Goal: Task Accomplishment & Management: Manage account settings

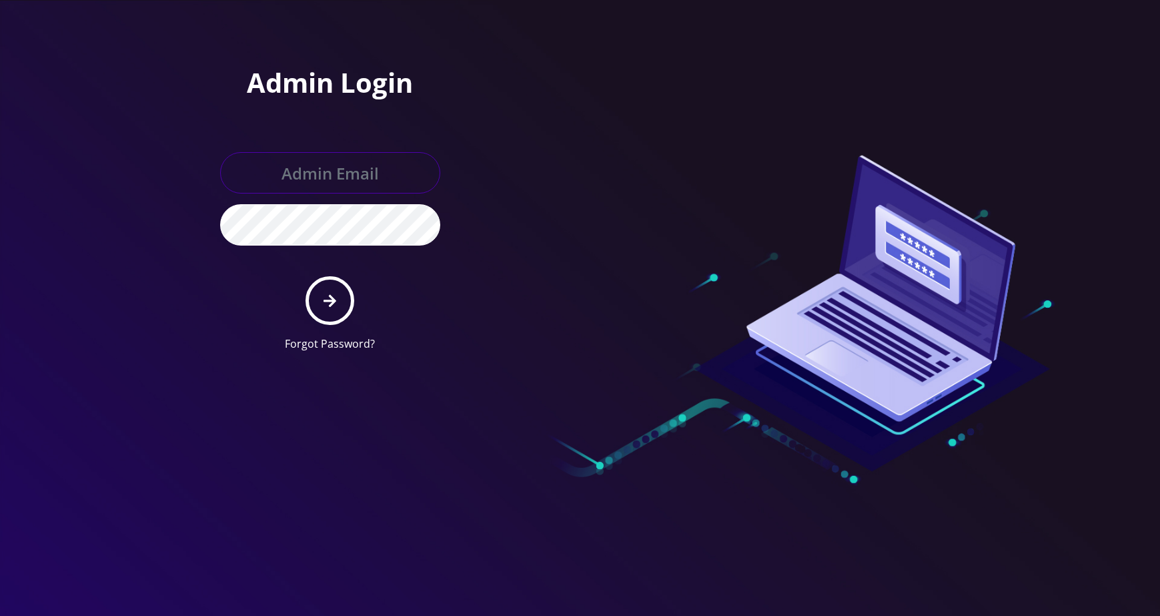
click at [316, 172] on input "text" at bounding box center [330, 172] width 220 height 41
type input "[PERSON_NAME][EMAIL_ADDRESS][DOMAIN_NAME]"
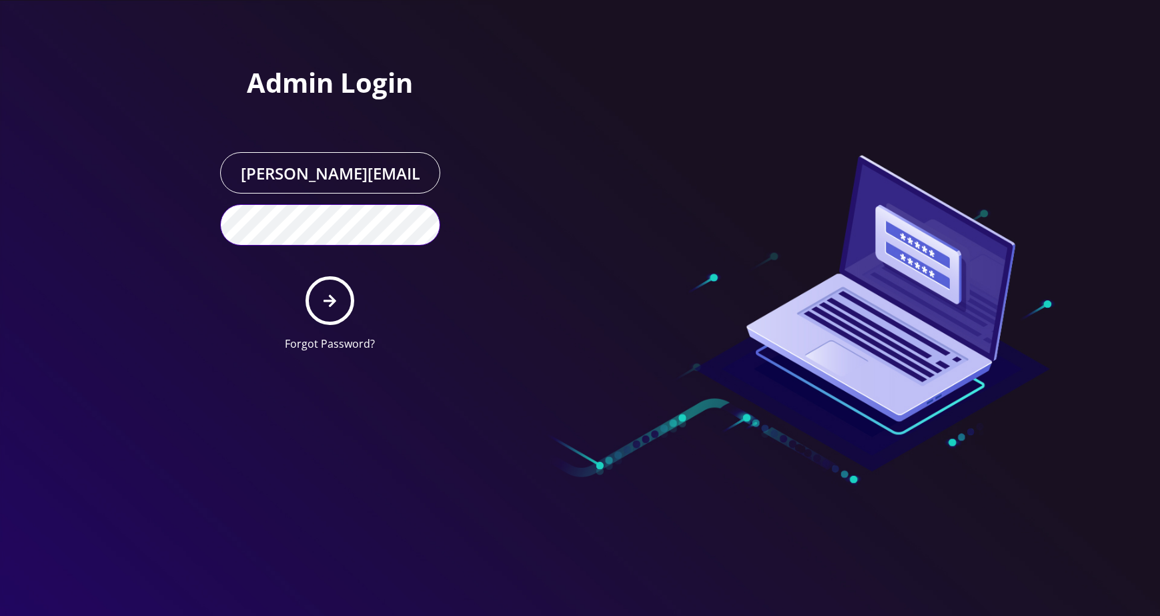
click at [306, 276] on button "submit" at bounding box center [330, 300] width 49 height 49
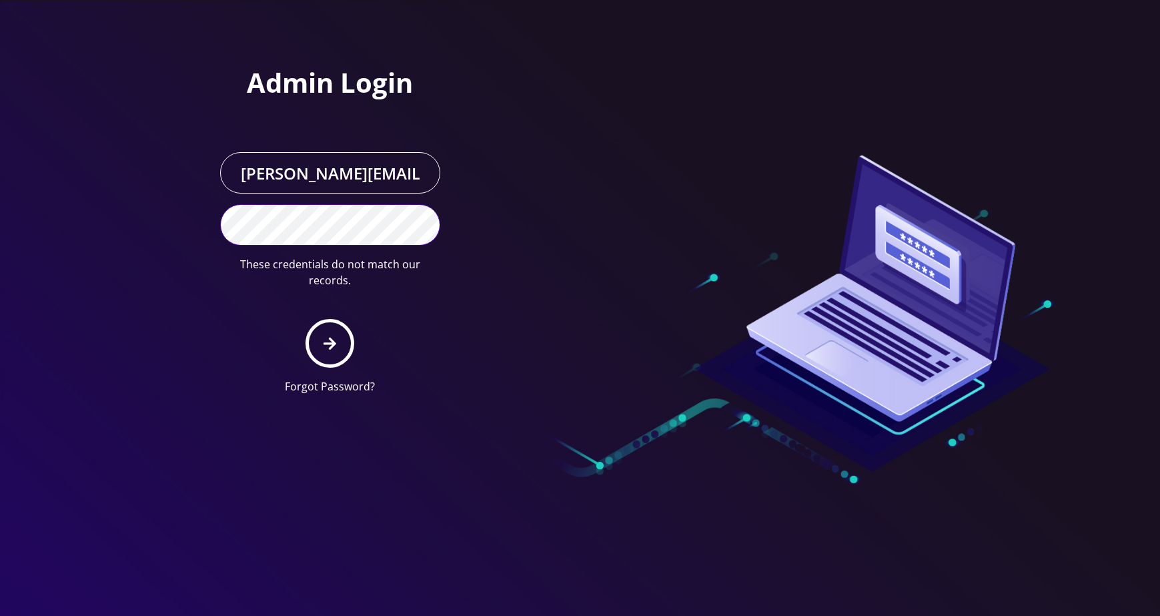
click at [306, 319] on button "submit" at bounding box center [330, 343] width 49 height 49
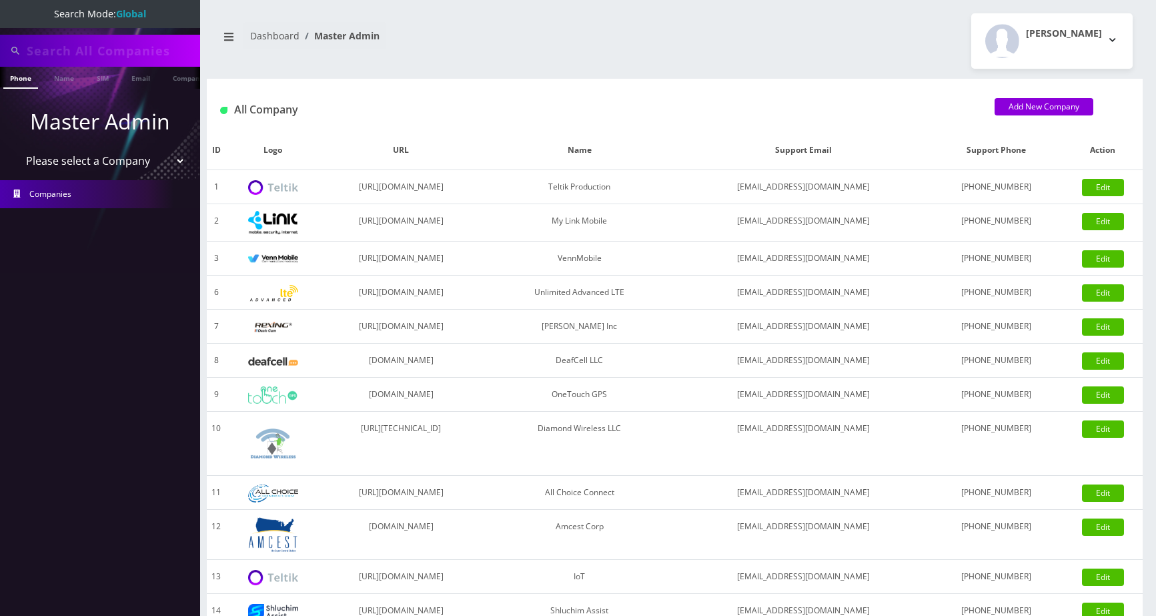
click at [71, 51] on input "text" at bounding box center [112, 50] width 170 height 25
type input "[PERSON_NAME]"
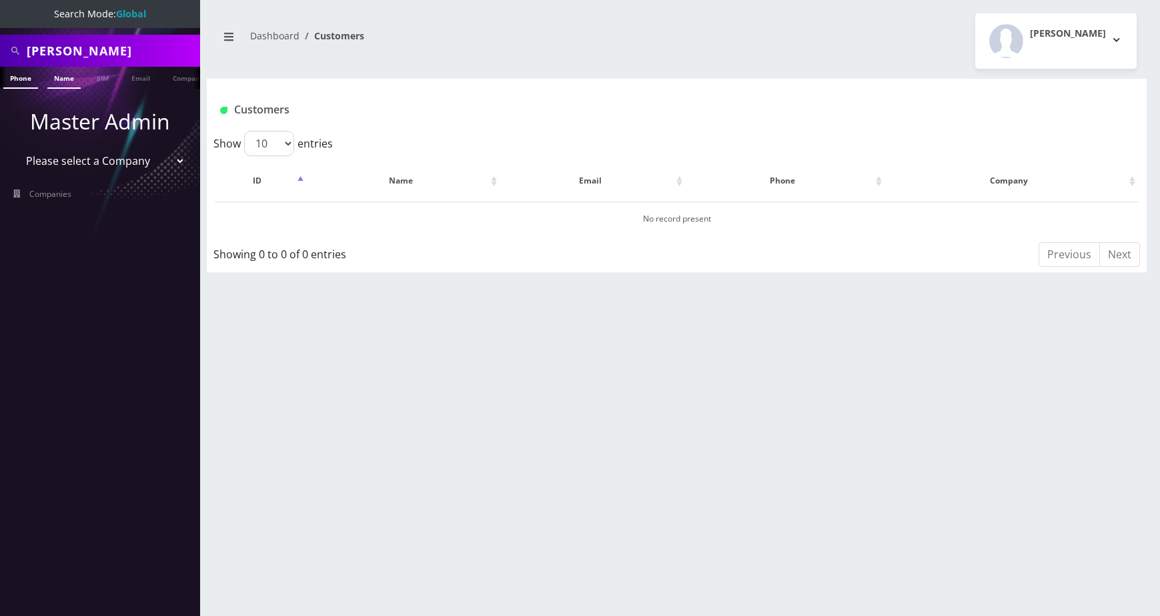
click at [72, 80] on link "Name" at bounding box center [63, 78] width 33 height 22
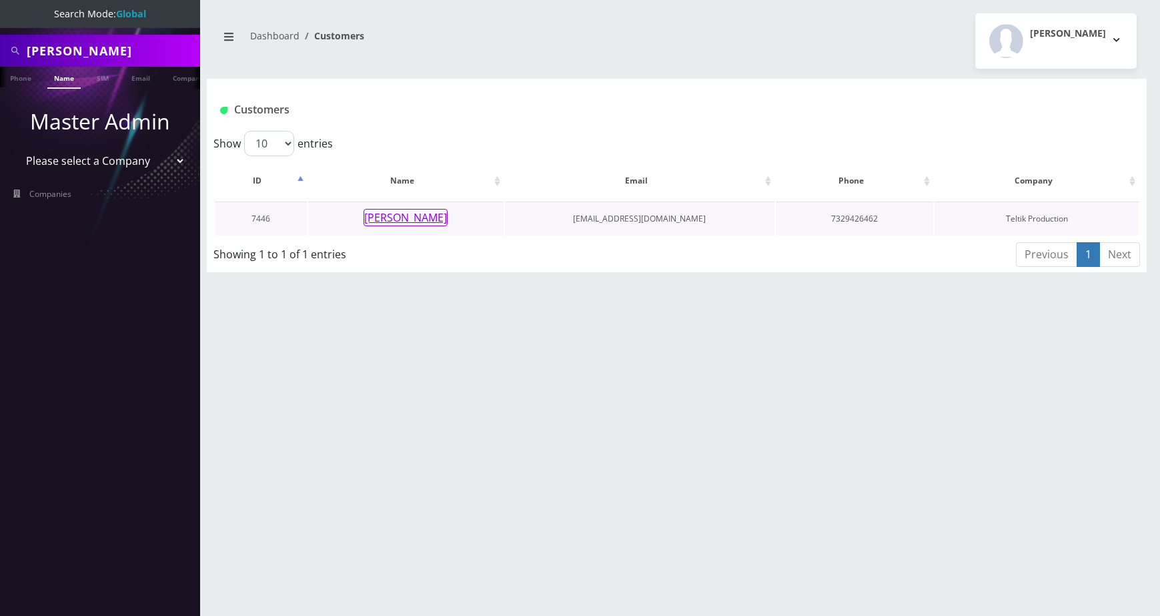
click at [430, 215] on button "Yitta Zucker" at bounding box center [406, 217] width 84 height 17
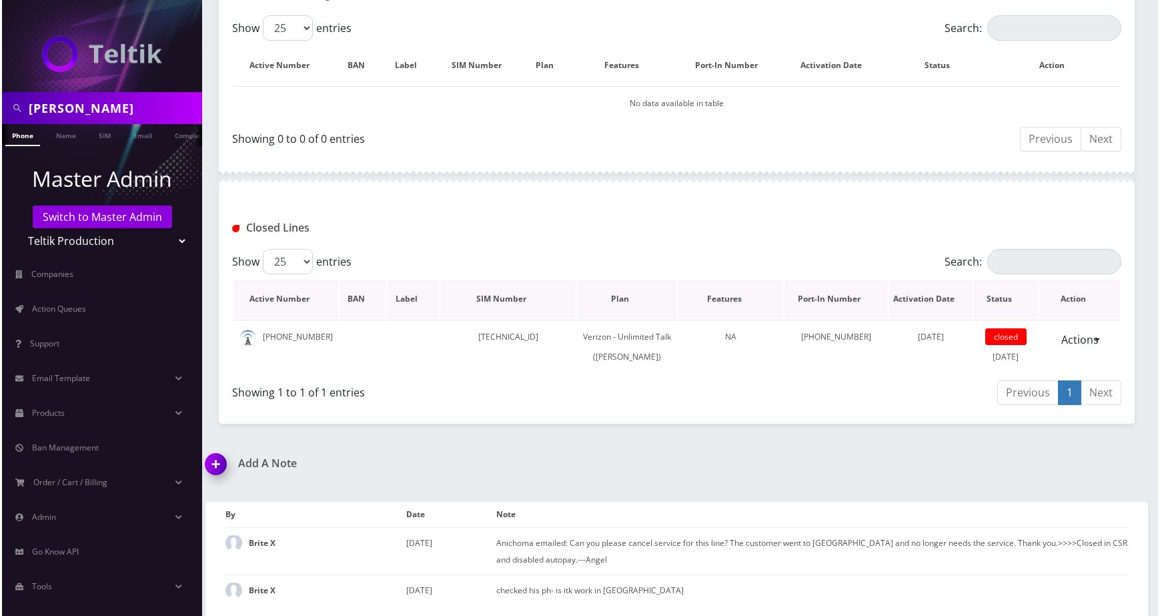
scroll to position [305, 0]
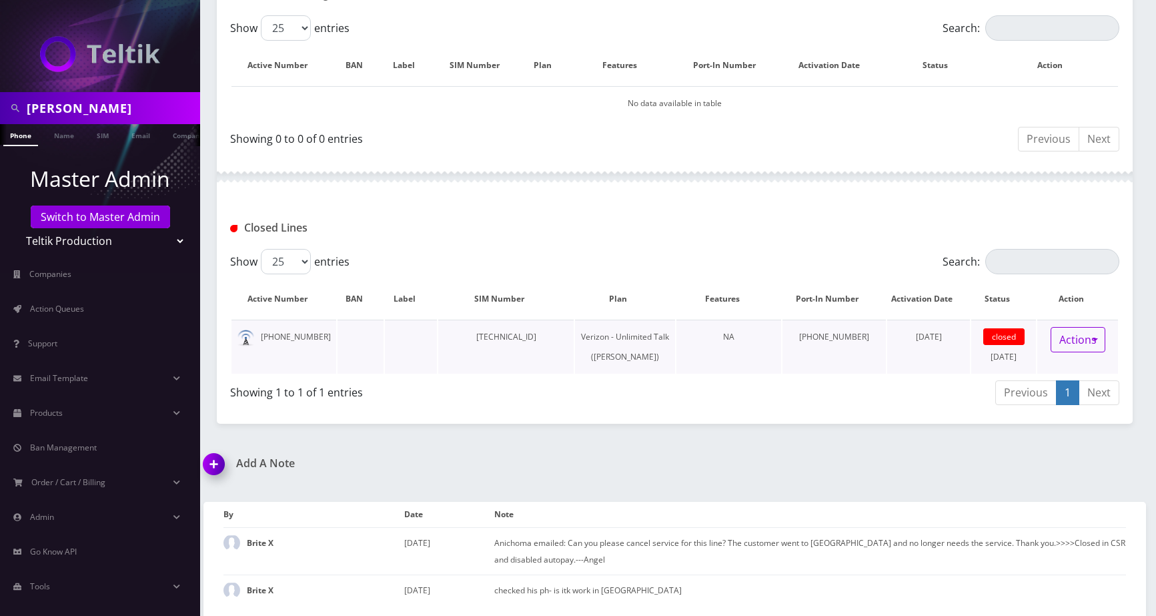
click at [1085, 327] on link "Actions" at bounding box center [1078, 339] width 55 height 25
click at [1045, 359] on link "Reopen" at bounding box center [1083, 369] width 107 height 20
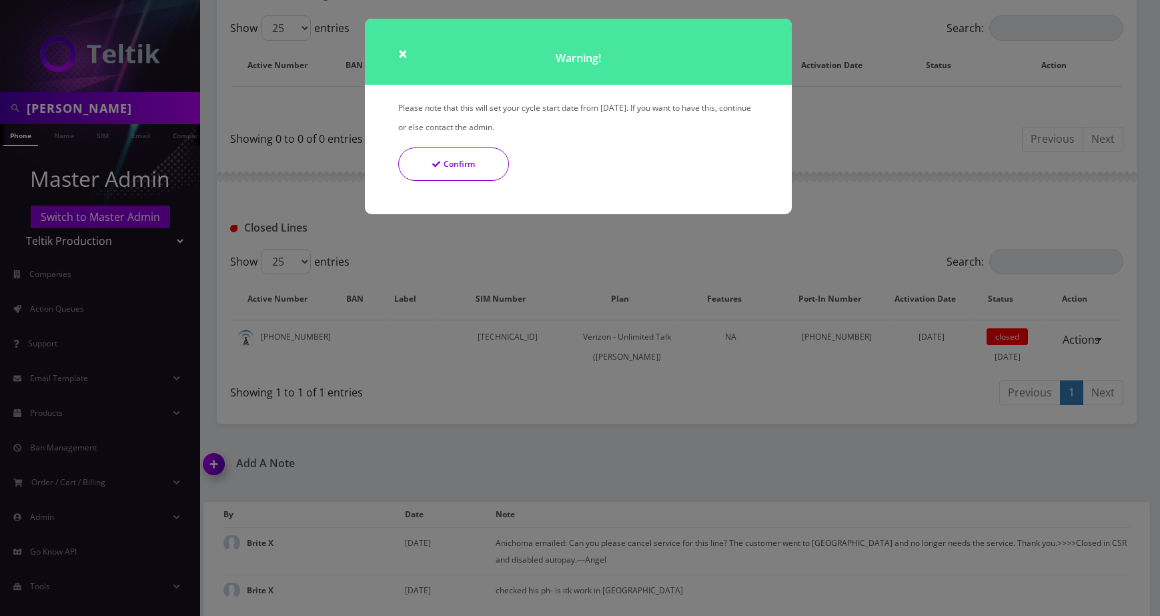
click at [459, 165] on button "Confirm" at bounding box center [453, 163] width 111 height 33
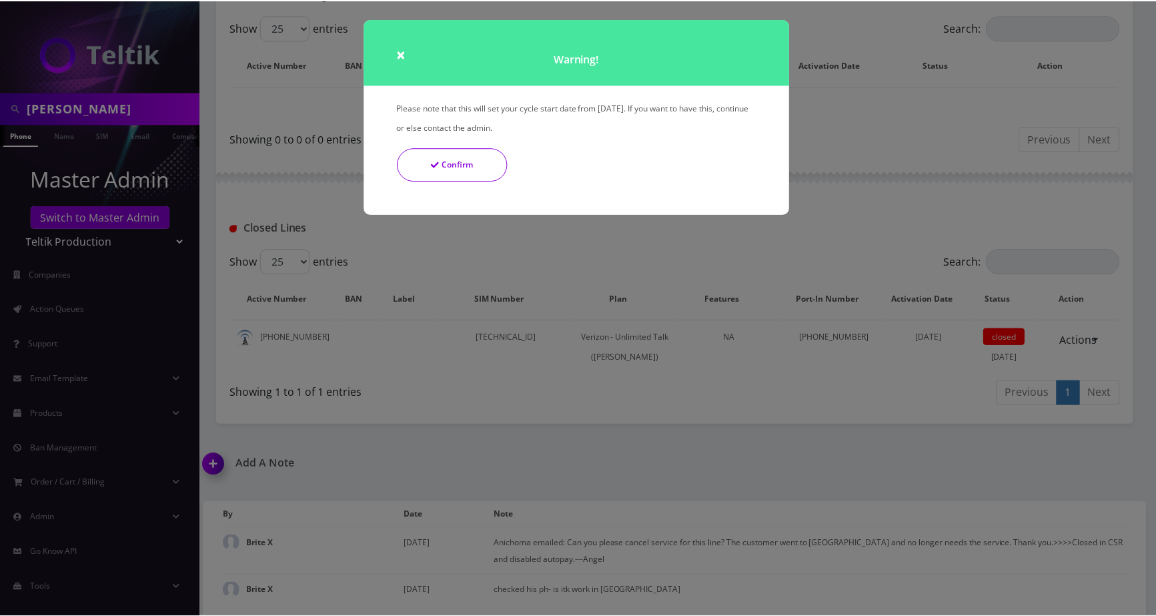
scroll to position [217, 0]
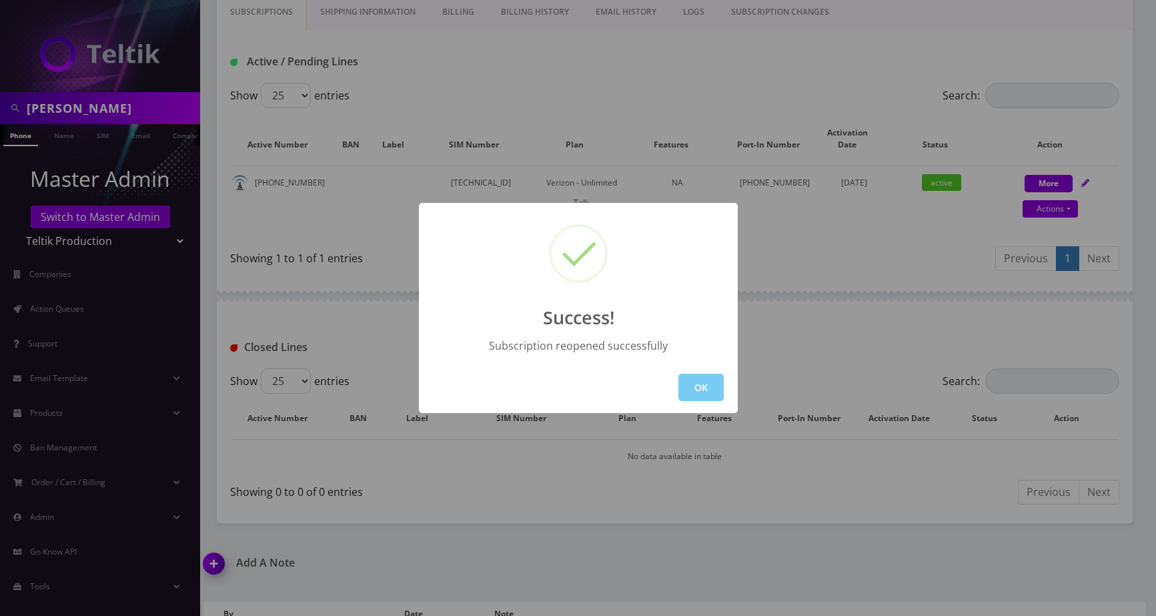
click at [706, 387] on button "OK" at bounding box center [700, 387] width 45 height 27
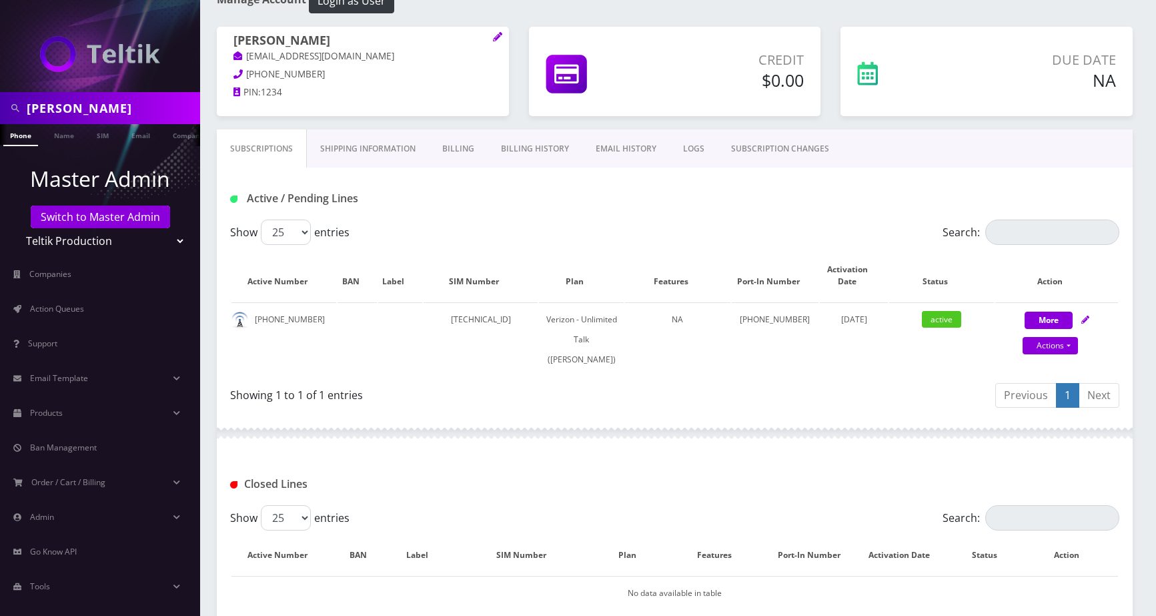
scroll to position [0, 0]
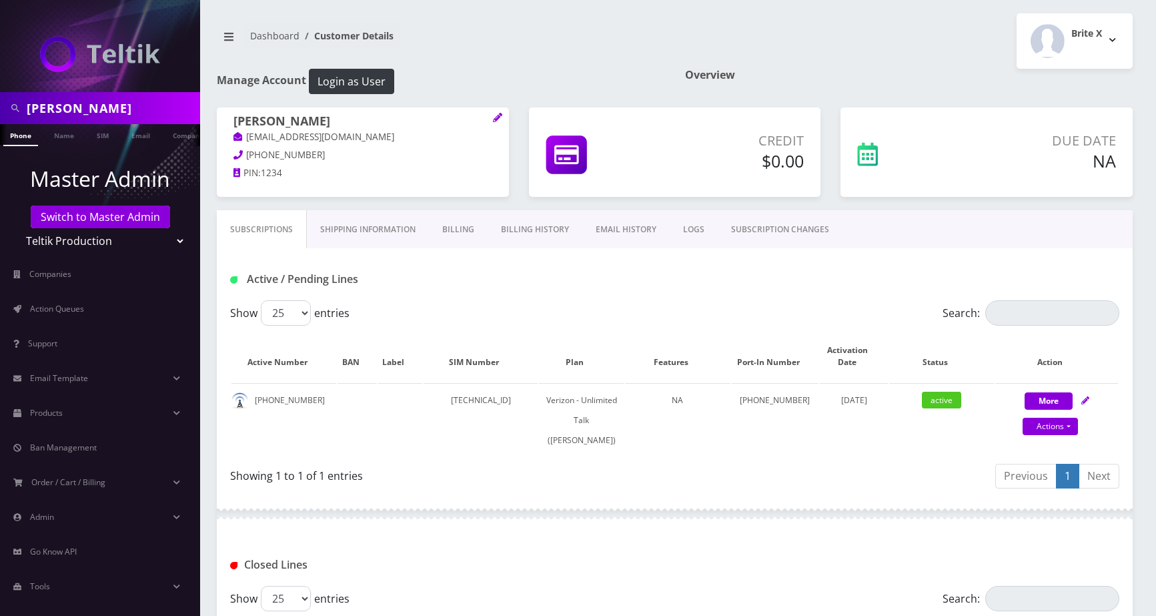
click at [513, 235] on link "Billing History" at bounding box center [535, 229] width 95 height 39
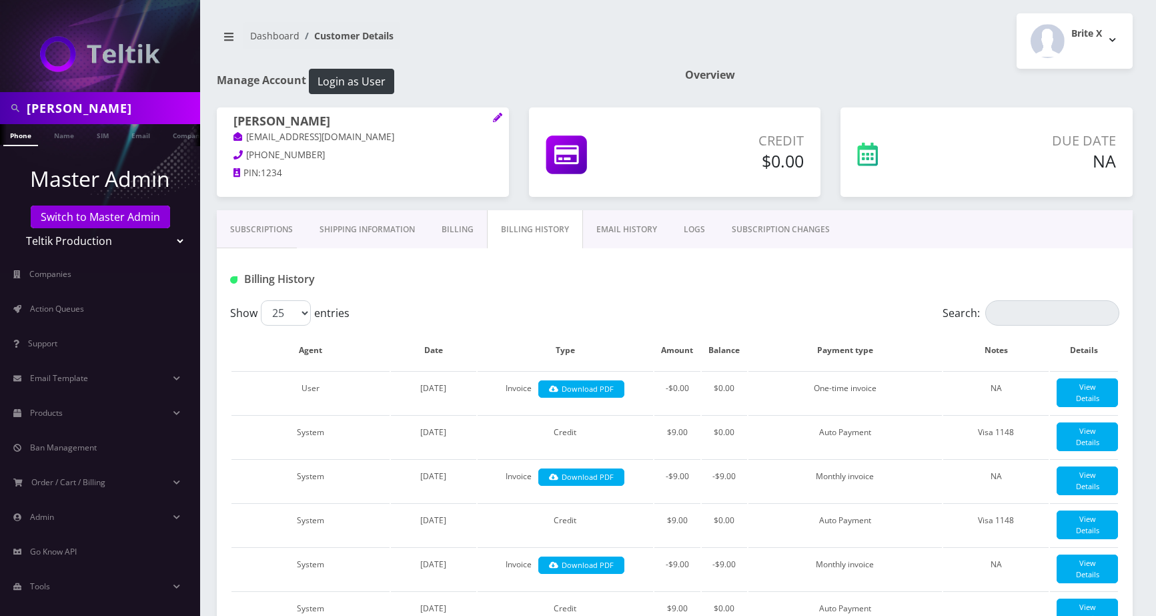
click at [282, 228] on link "Subscriptions" at bounding box center [261, 229] width 89 height 39
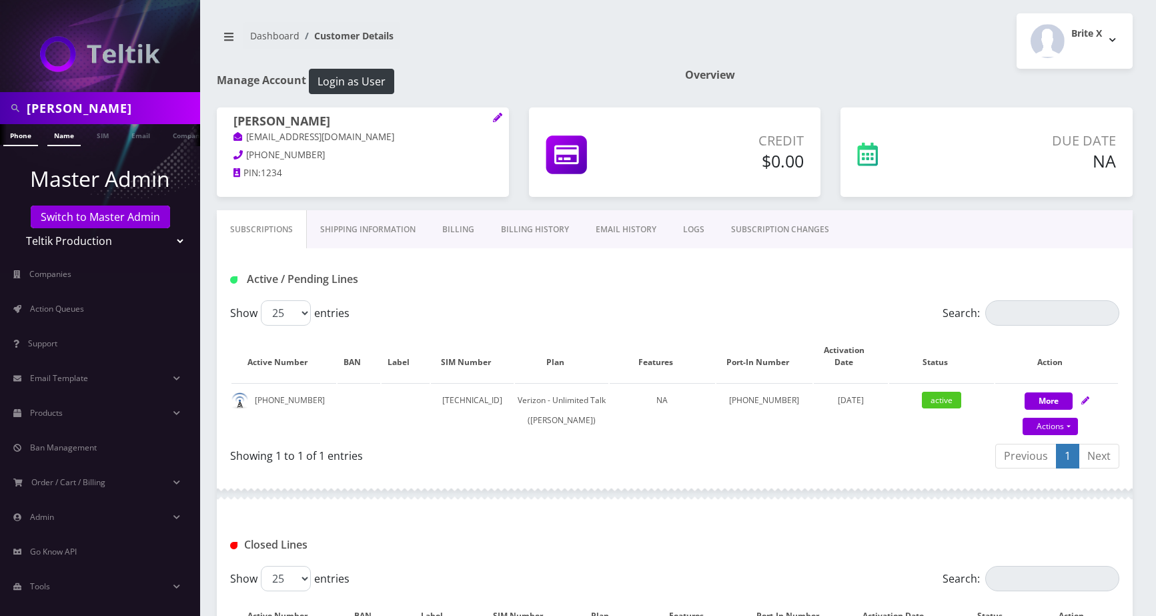
click at [64, 138] on link "Name" at bounding box center [63, 135] width 33 height 22
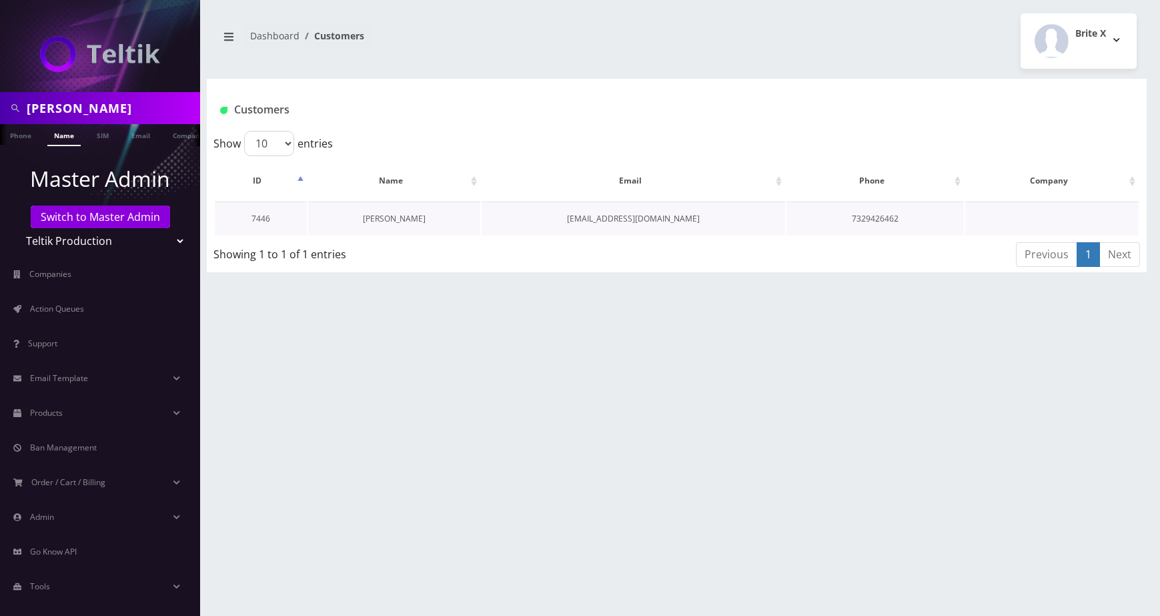
click at [388, 217] on link "[PERSON_NAME]" at bounding box center [394, 218] width 63 height 11
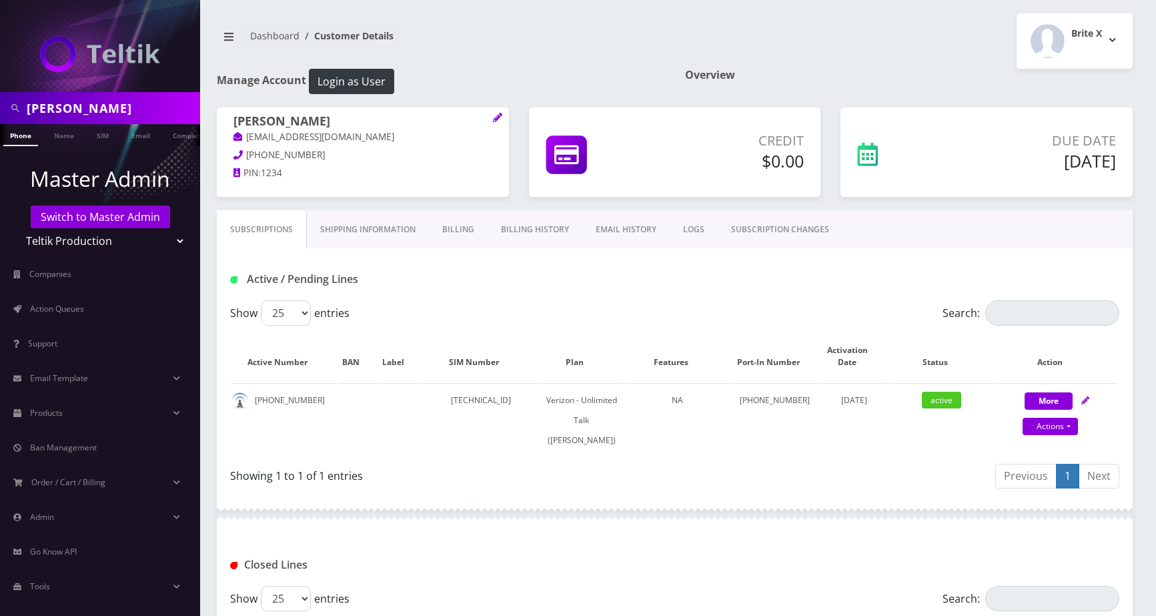
click at [528, 237] on link "Billing History" at bounding box center [535, 229] width 95 height 39
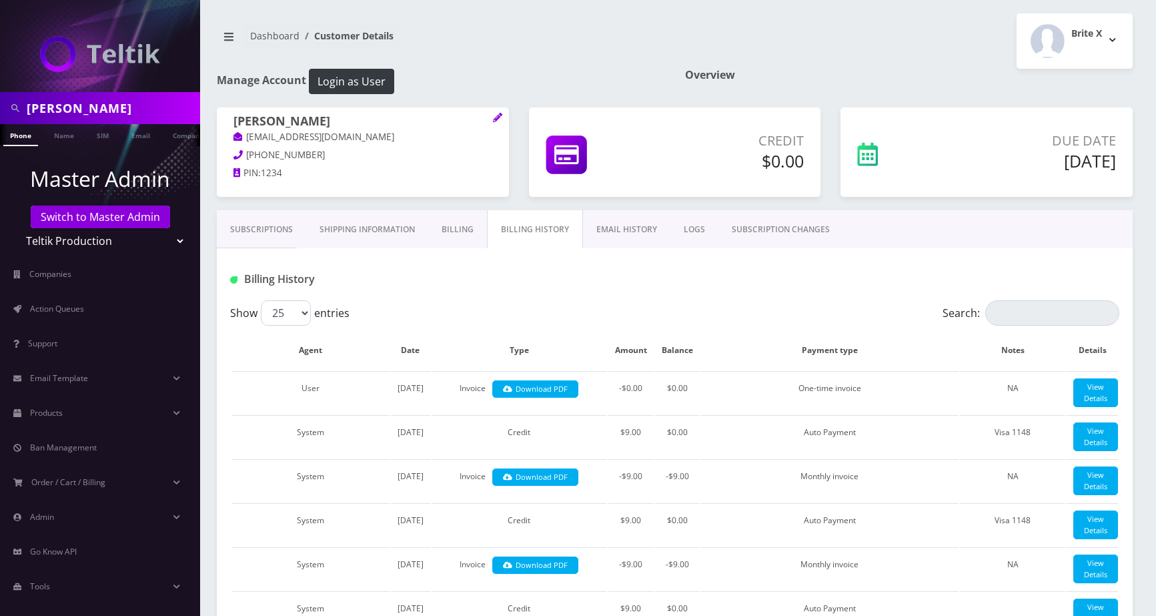
click at [523, 232] on link "Billing History" at bounding box center [535, 229] width 96 height 39
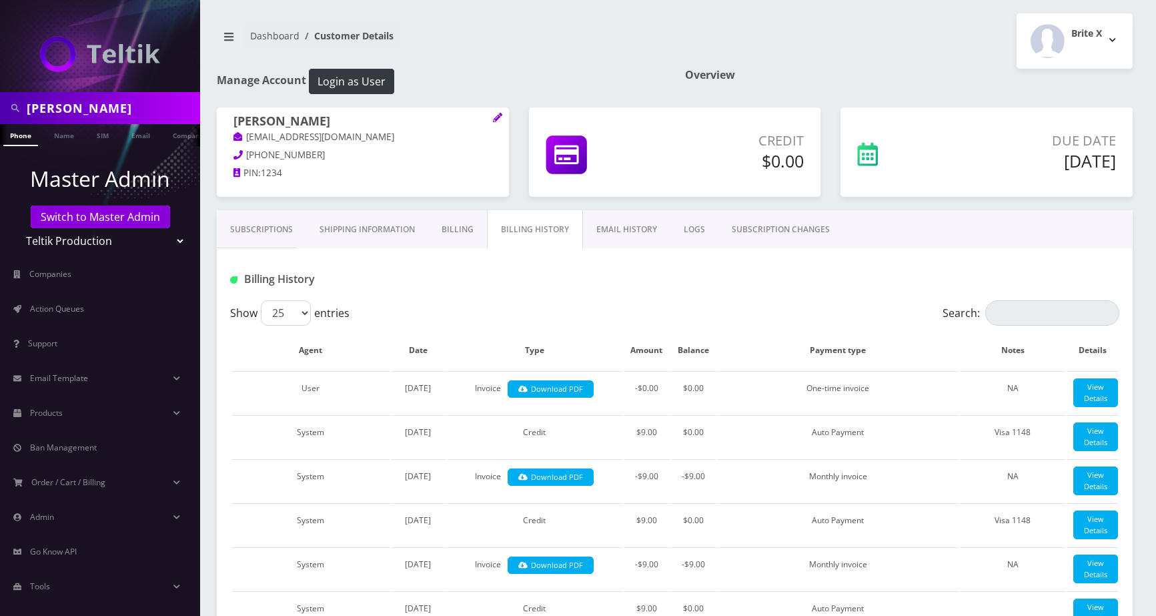
click at [446, 226] on link "Billing" at bounding box center [457, 229] width 59 height 39
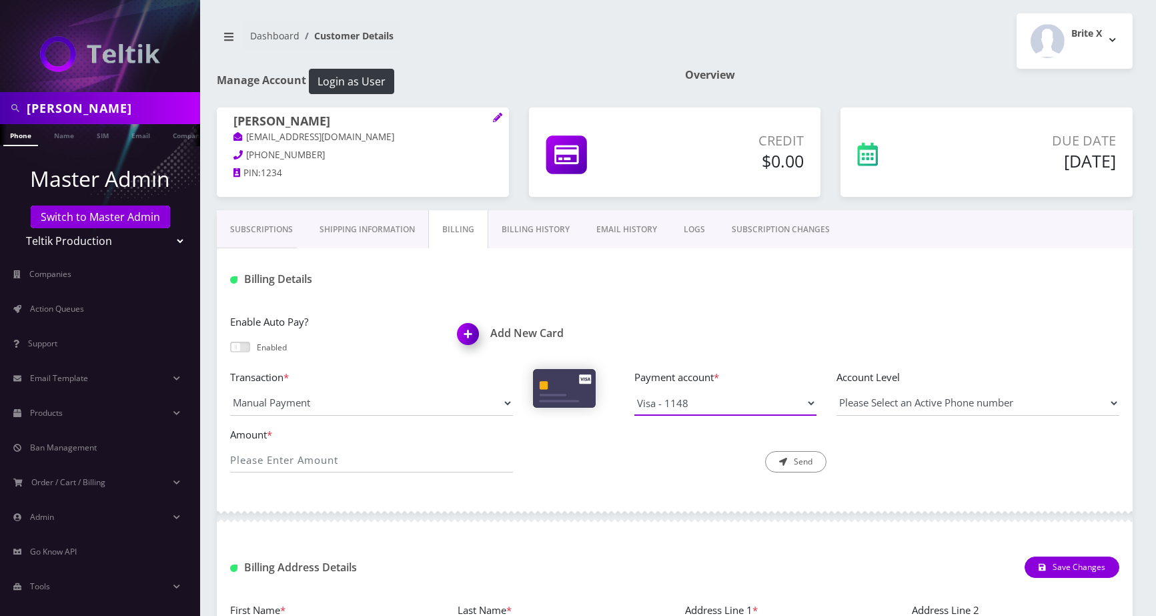
click at [725, 406] on select "Visa - 1148" at bounding box center [725, 402] width 182 height 25
click at [634, 390] on select "Visa - 1148" at bounding box center [725, 402] width 182 height 25
click at [322, 464] on input "Amount *" at bounding box center [371, 459] width 283 height 25
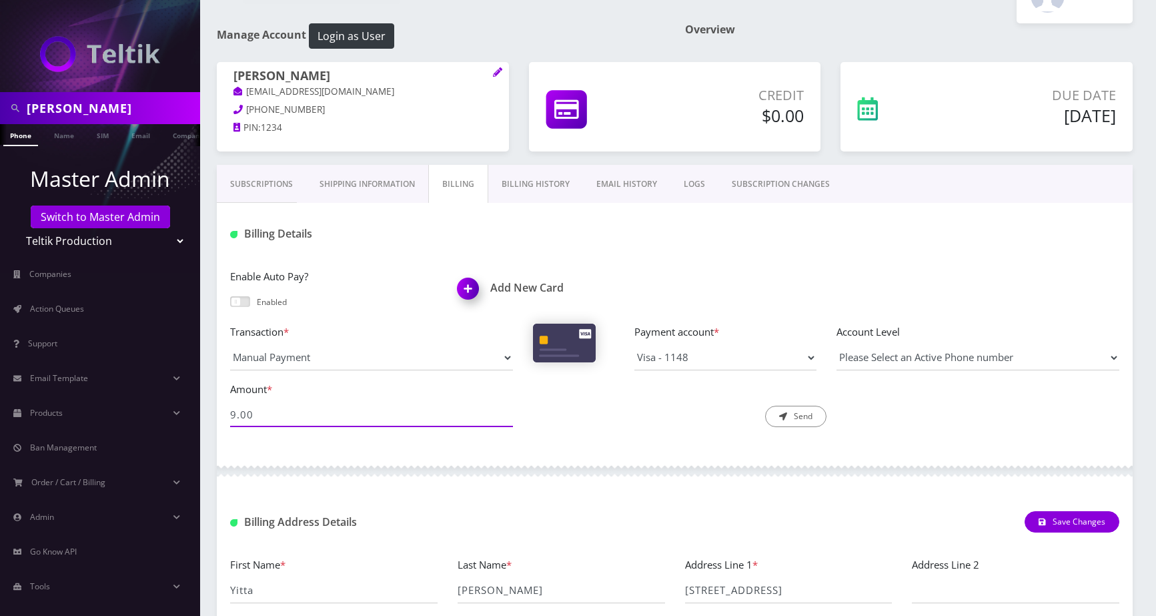
scroll to position [67, 0]
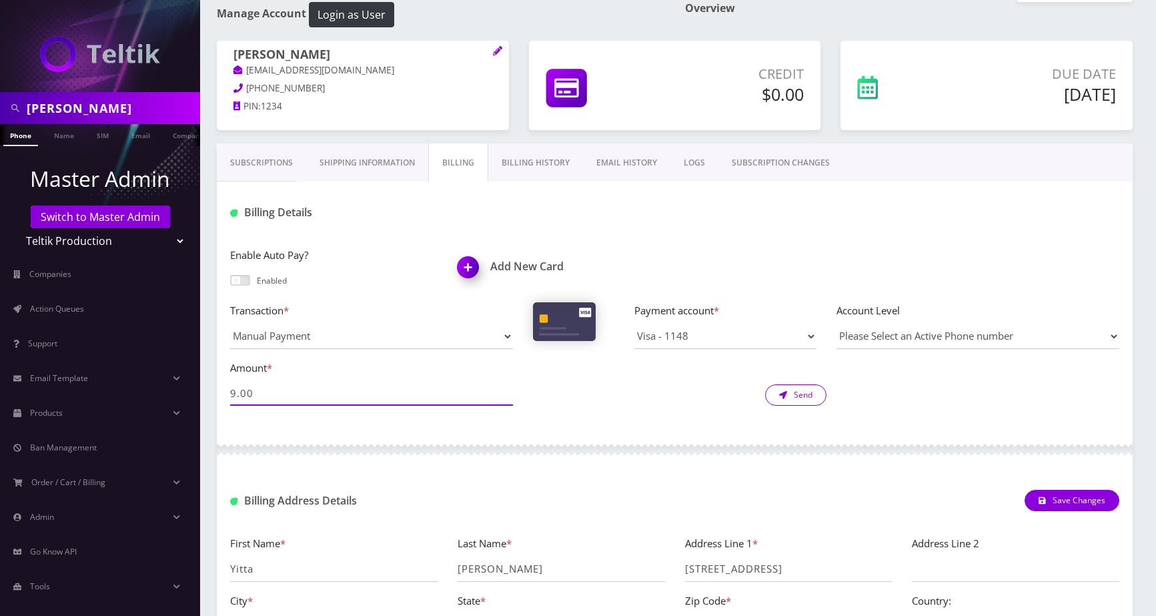
type input "9.00"
click at [812, 399] on button "Send" at bounding box center [795, 394] width 61 height 21
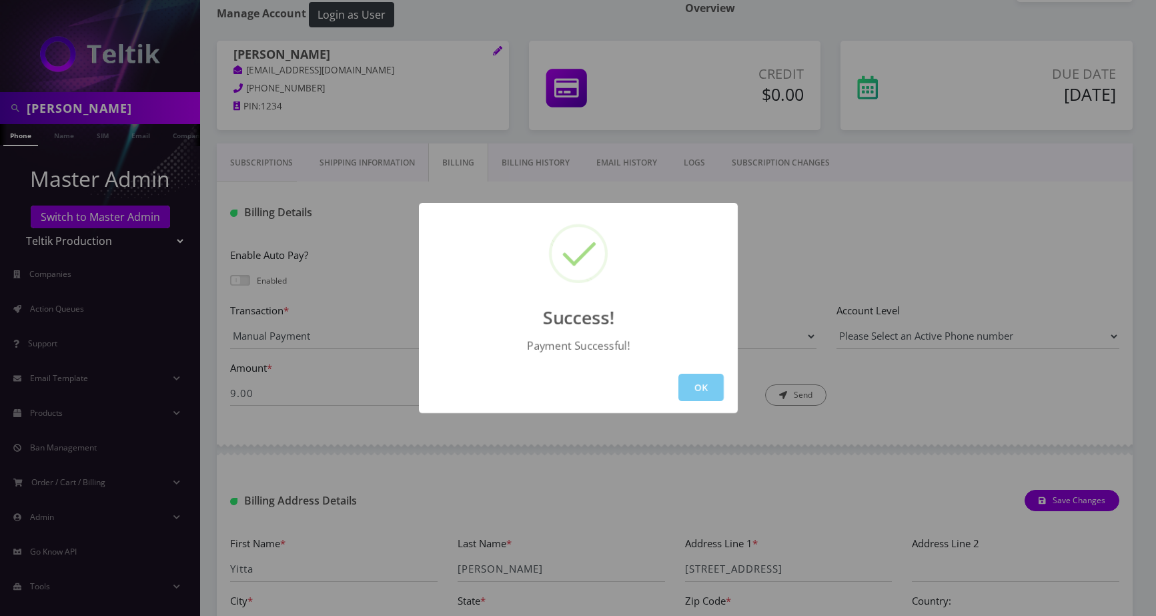
click at [708, 386] on button "OK" at bounding box center [700, 387] width 45 height 27
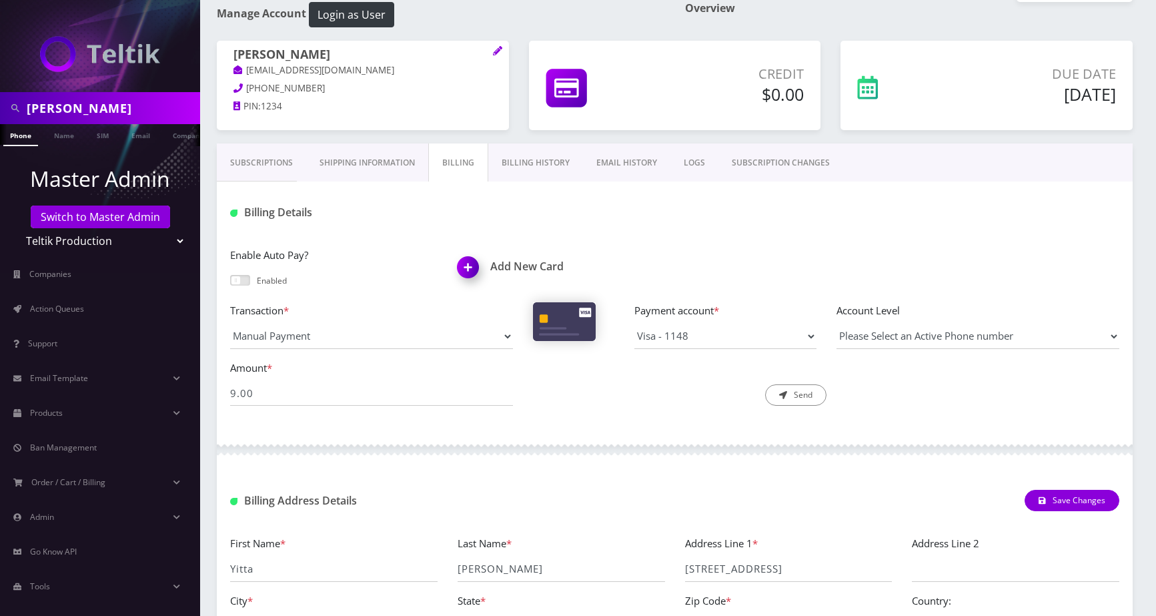
click at [120, 105] on input "yitta zucker" at bounding box center [112, 107] width 170 height 25
paste input "[PERSON_NAME]"
click at [95, 101] on input "yitta Rachelli Holtzberg" at bounding box center [112, 107] width 170 height 25
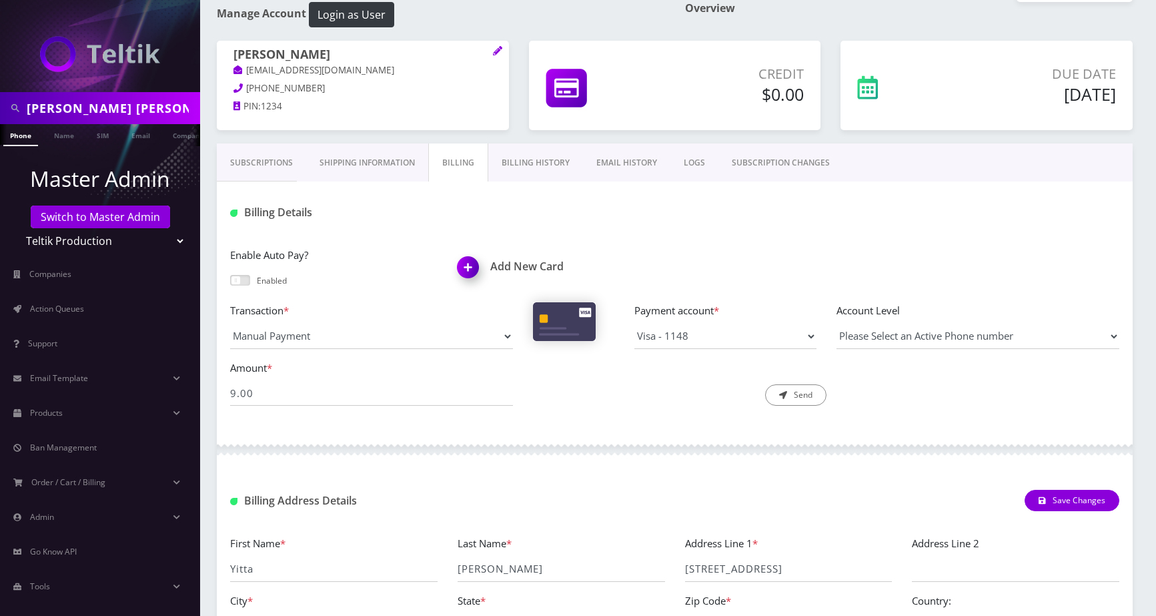
click at [95, 101] on input "yitta Rachelli Holtzberg" at bounding box center [112, 107] width 170 height 25
paste input "text"
type input "[PERSON_NAME]"
click at [63, 136] on link "Name" at bounding box center [63, 135] width 33 height 22
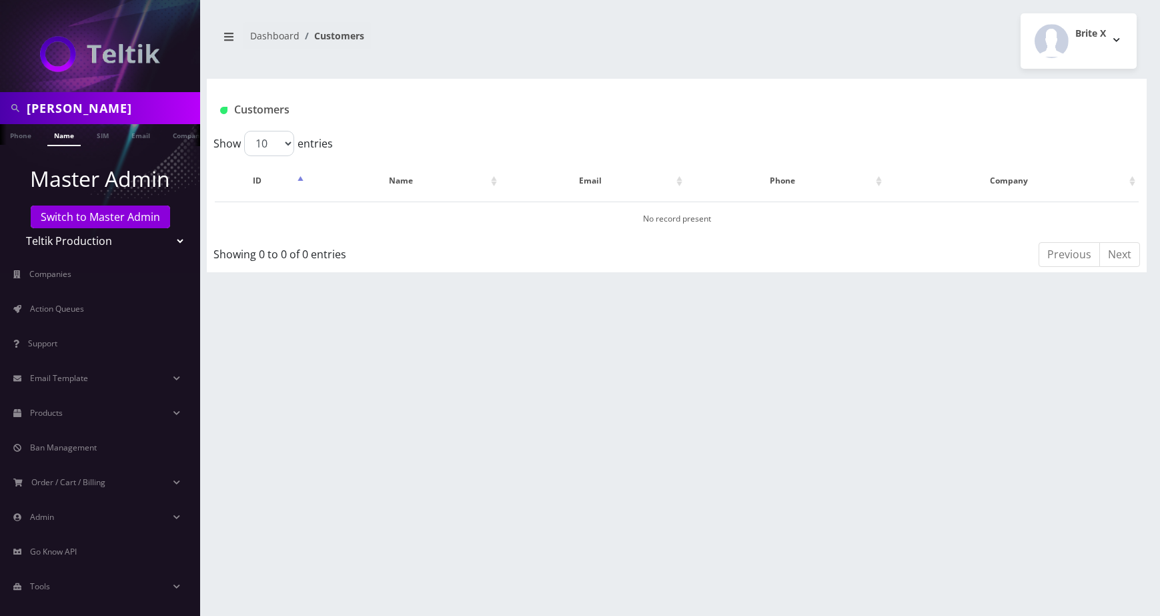
click at [81, 243] on select "Teltik Production My Link Mobile VennMobile Unlimited Advanced LTE Rexing Inc D…" at bounding box center [100, 240] width 170 height 25
select select "23"
click at [15, 228] on select "Teltik Production My Link Mobile VennMobile Unlimited Advanced LTE Rexing Inc D…" at bounding box center [100, 240] width 170 height 25
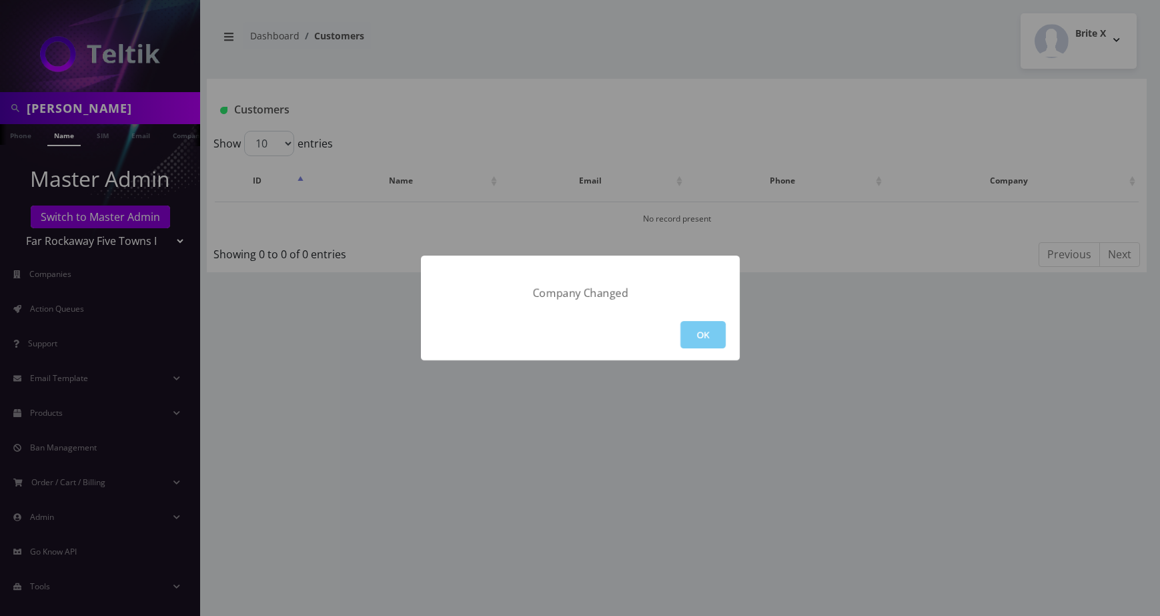
click at [695, 330] on button "OK" at bounding box center [702, 334] width 45 height 27
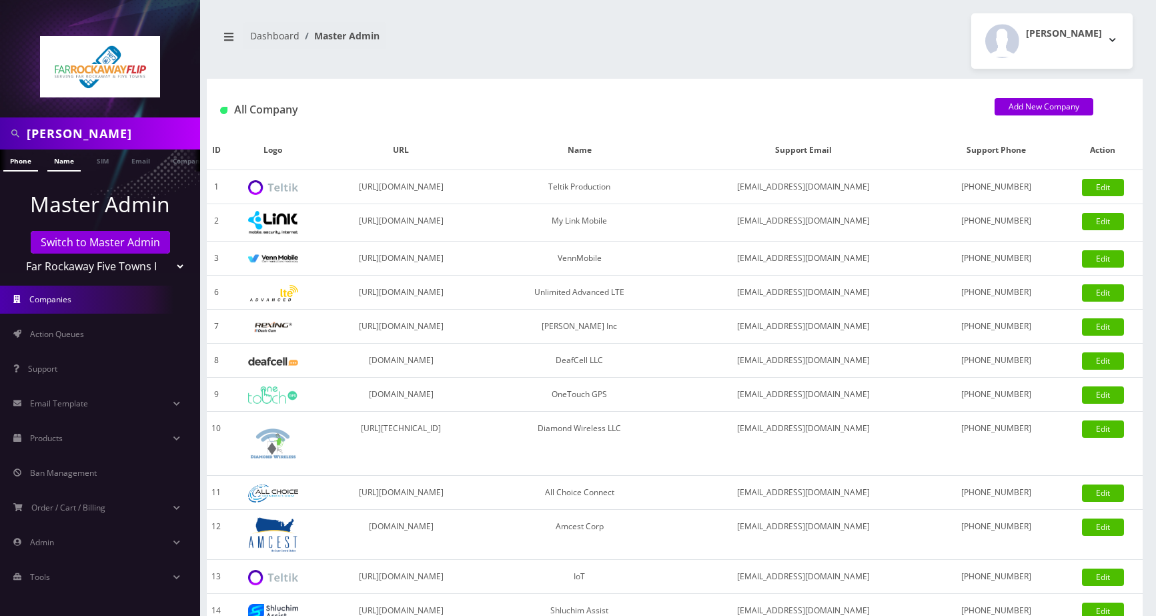
click at [69, 157] on link "Name" at bounding box center [63, 160] width 33 height 22
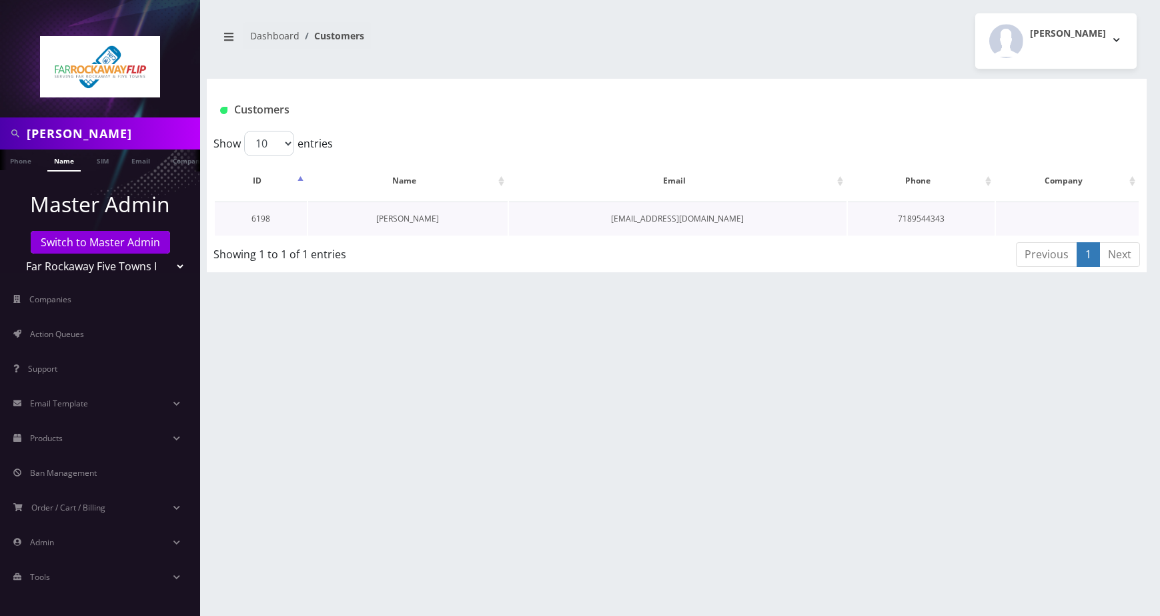
click at [414, 223] on link "[PERSON_NAME]" at bounding box center [407, 218] width 63 height 11
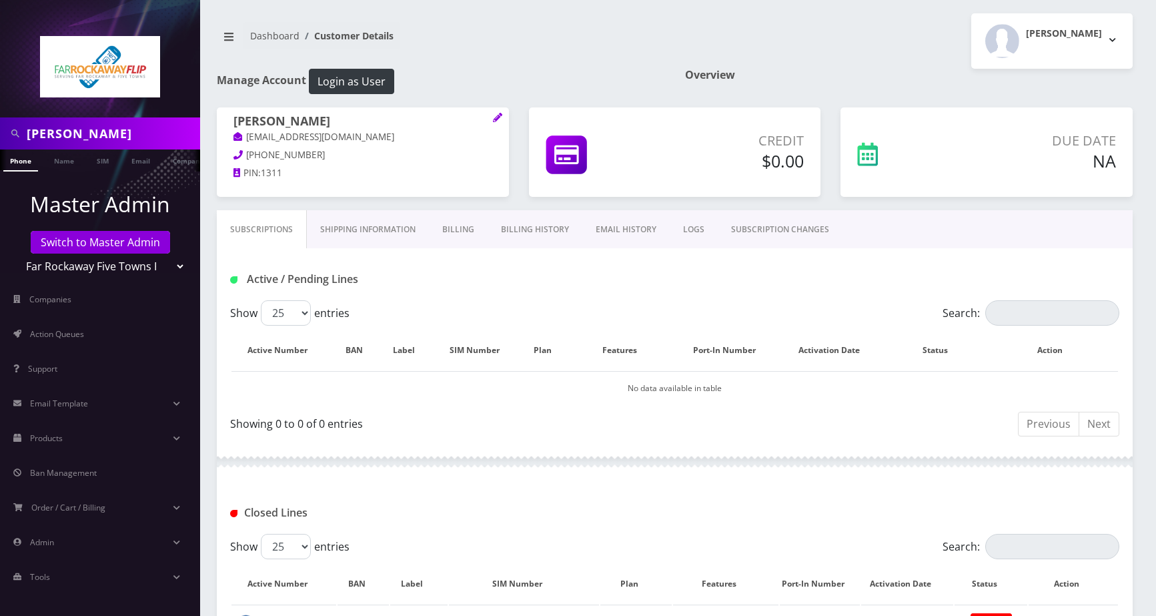
click at [538, 230] on link "Billing History" at bounding box center [535, 229] width 95 height 39
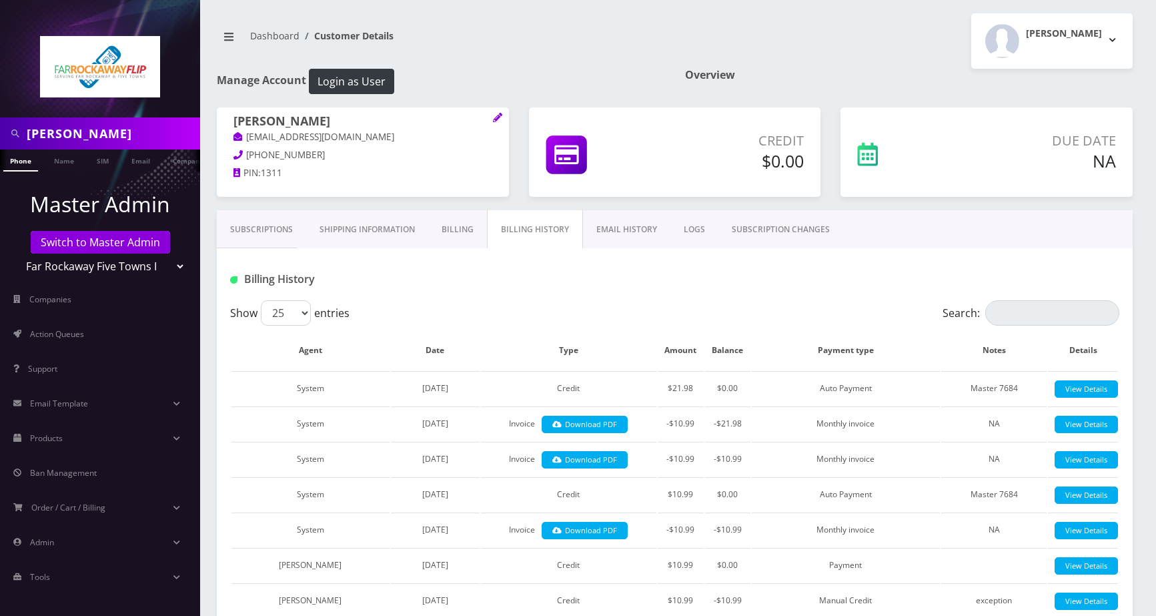
click at [529, 220] on link "Billing History" at bounding box center [535, 229] width 96 height 39
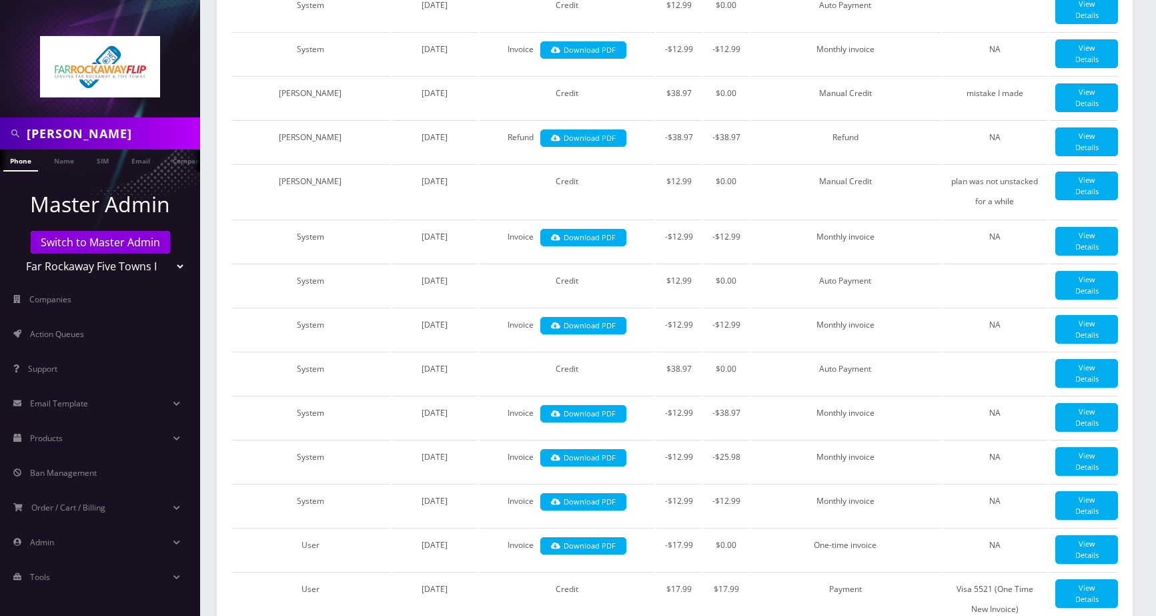
scroll to position [1201, 0]
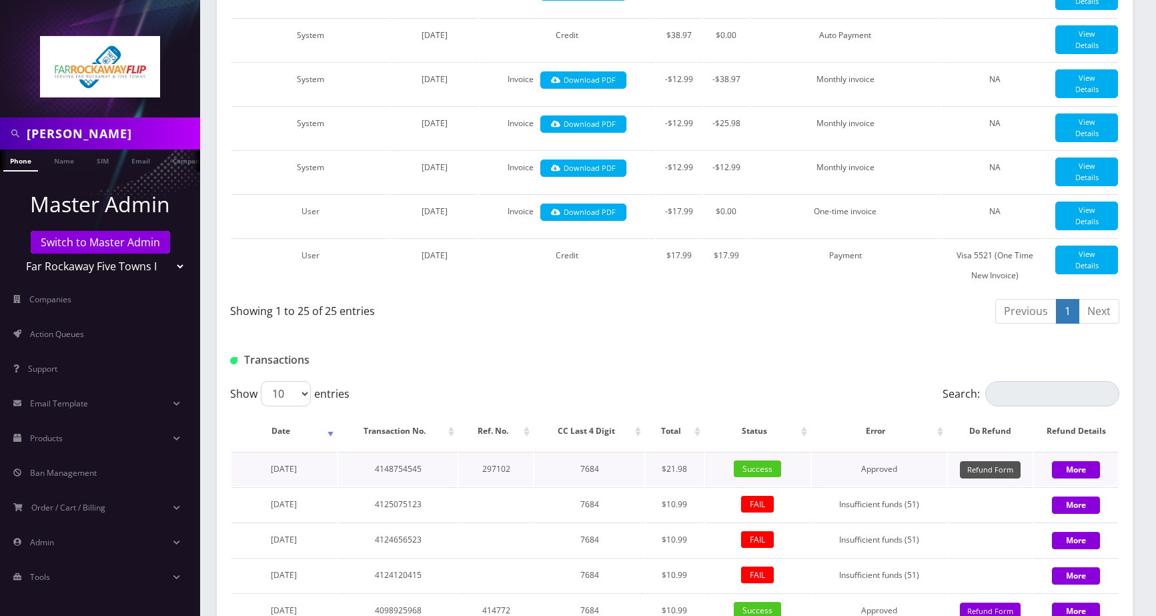
click at [1015, 461] on button "Refund Form" at bounding box center [990, 470] width 61 height 18
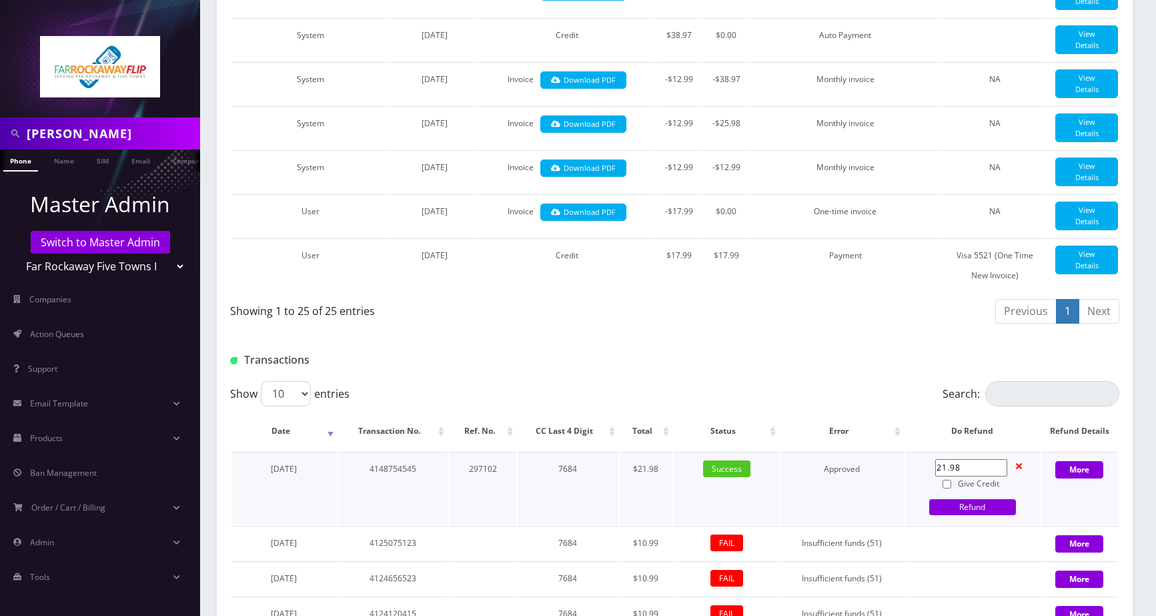
click at [945, 480] on input "Give Credit" at bounding box center [947, 484] width 9 height 9
checkbox input "true"
click at [951, 499] on link "Refund" at bounding box center [972, 507] width 87 height 16
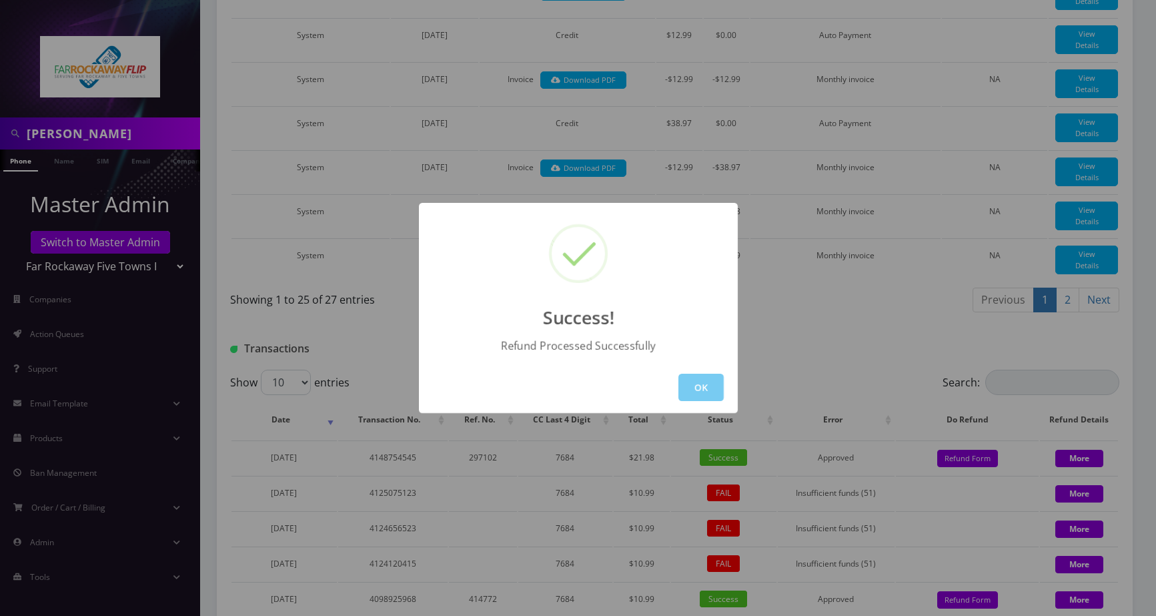
click at [690, 392] on button "OK" at bounding box center [700, 387] width 45 height 27
